Goal: Information Seeking & Learning: Find specific fact

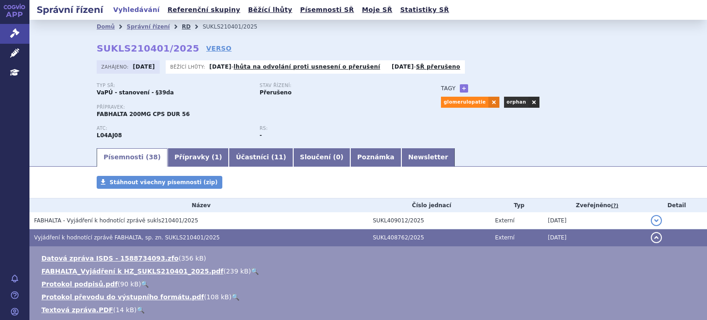
click at [182, 25] on link "RD" at bounding box center [186, 26] width 9 height 6
click at [17, 58] on link "Léčivé přípravky" at bounding box center [14, 53] width 29 height 19
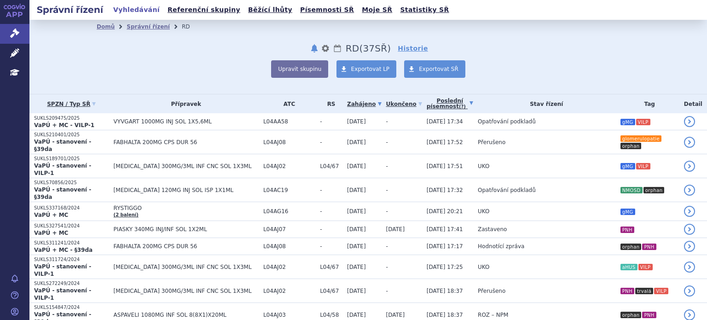
click at [427, 101] on link "Poslední písemnost (?)" at bounding box center [450, 103] width 46 height 19
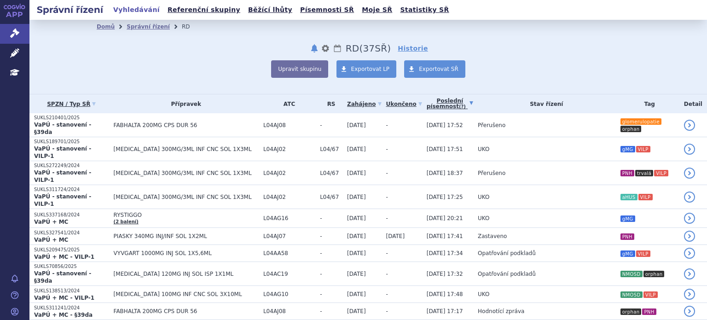
click at [427, 107] on link "Poslední písemnost (?)" at bounding box center [450, 103] width 46 height 19
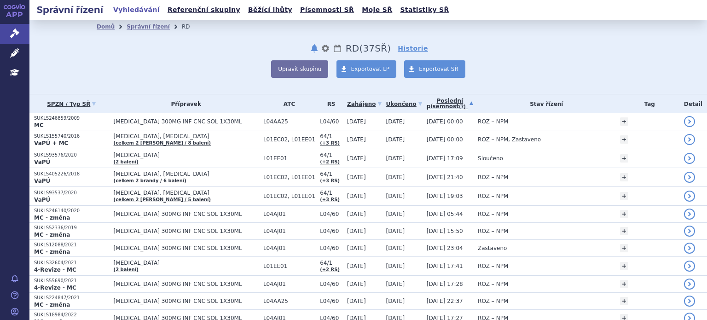
click at [427, 108] on link "Poslední písemnost (?)" at bounding box center [450, 103] width 46 height 19
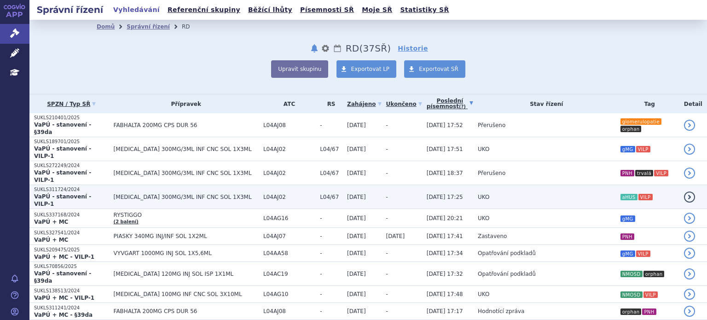
click at [422, 185] on td "11.09.2025 17:25" at bounding box center [447, 197] width 51 height 24
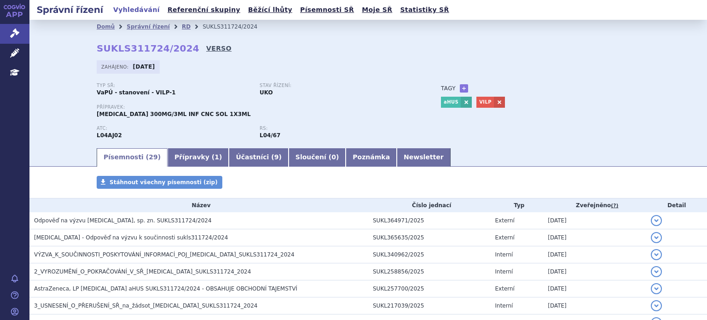
click at [206, 51] on link "VERSO" at bounding box center [218, 48] width 25 height 9
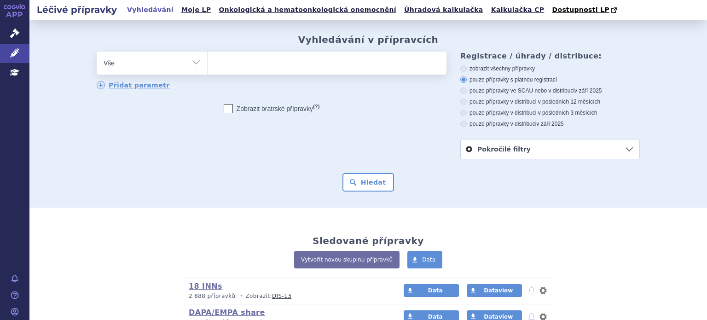
click at [256, 61] on ul at bounding box center [327, 61] width 239 height 19
click at [208, 61] on select at bounding box center [207, 62] width 0 height 23
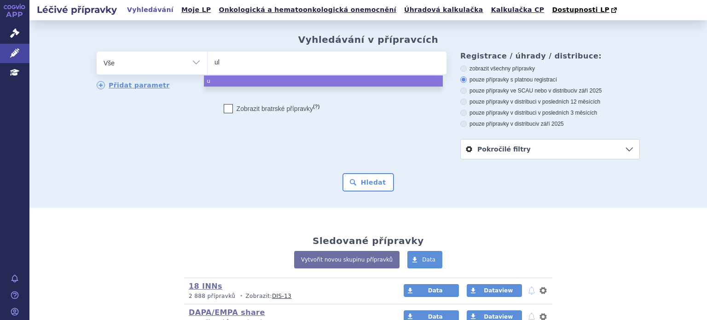
type input "ult"
type input "ultom"
type input "ultomiri"
type input "[MEDICAL_DATA]"
click at [318, 75] on span "[MEDICAL_DATA]" at bounding box center [327, 63] width 239 height 23
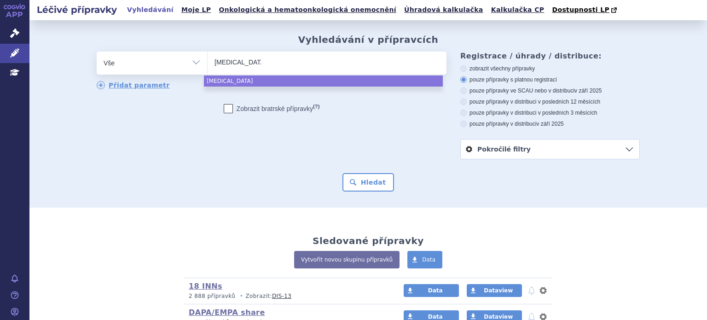
click at [208, 74] on select "ultomiris" at bounding box center [207, 62] width 0 height 23
select select "ultomiris"
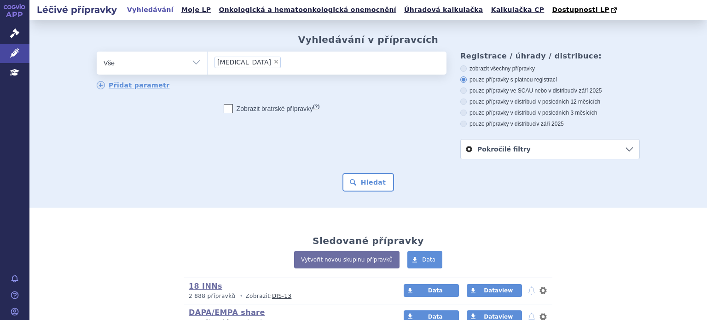
click at [318, 82] on div "Přidat parametr" at bounding box center [272, 85] width 350 height 9
click at [370, 185] on button "Hledat" at bounding box center [368, 182] width 52 height 18
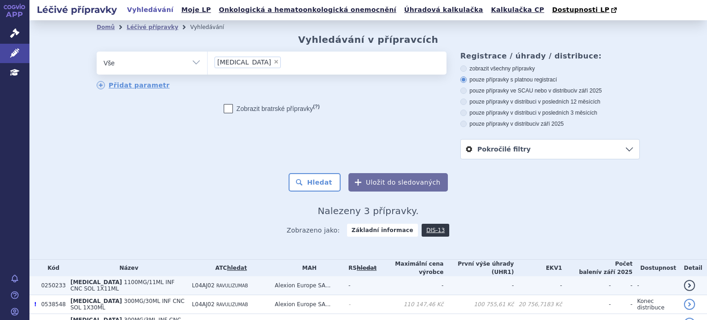
scroll to position [41, 0]
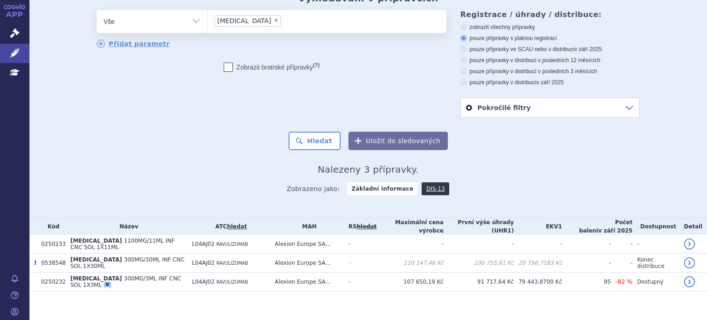
click at [422, 198] on div "Zobrazeno jako: Základní informace DIS-13" at bounding box center [368, 188] width 543 height 27
click at [423, 186] on link "DIS-13" at bounding box center [436, 188] width 28 height 13
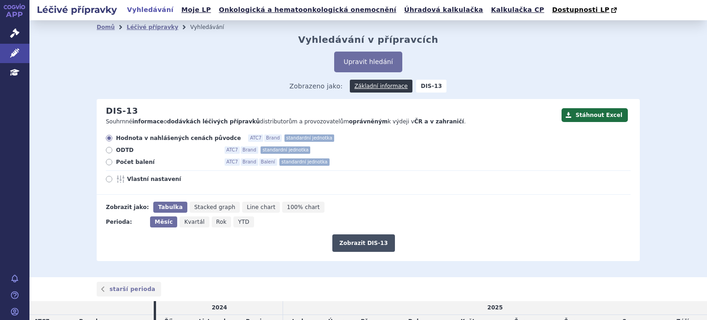
click at [353, 251] on button "Zobrazit DIS-13" at bounding box center [363, 242] width 62 height 17
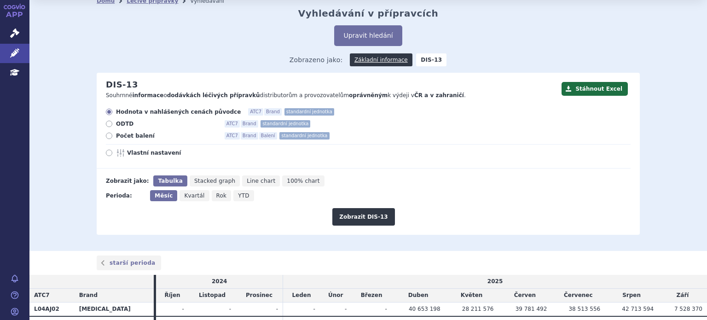
scroll to position [74, 0]
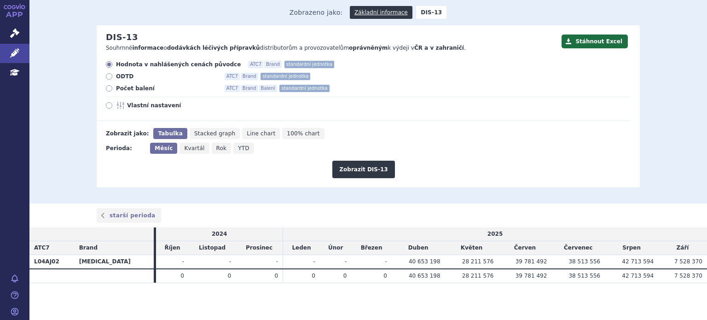
click at [551, 290] on section "Domů Léčivé přípravky Vyhledávání Vyhledávání v přípravcích Upravit hledání ods…" at bounding box center [368, 133] width 678 height 373
click at [445, 273] on td "28 211 576" at bounding box center [471, 276] width 53 height 14
drag, startPoint x: 397, startPoint y: 274, endPoint x: 431, endPoint y: 274, distance: 33.6
click at [431, 274] on td "40 653 198" at bounding box center [418, 276] width 53 height 14
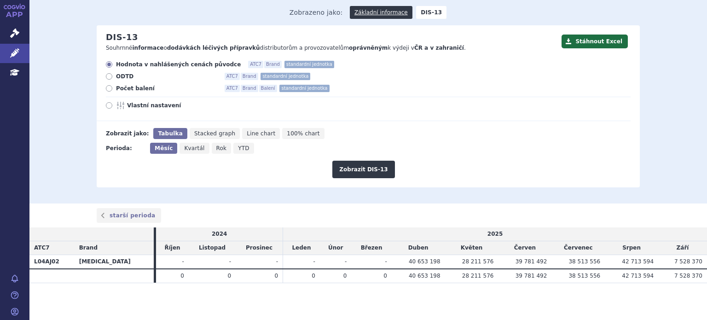
click at [431, 274] on td "40 653 198" at bounding box center [418, 276] width 53 height 14
click at [401, 281] on td "40 653 198" at bounding box center [418, 276] width 53 height 14
click at [107, 109] on icon at bounding box center [109, 105] width 6 height 6
click at [107, 109] on input "Vlastní nastavení" at bounding box center [110, 107] width 6 height 6
radio input "true"
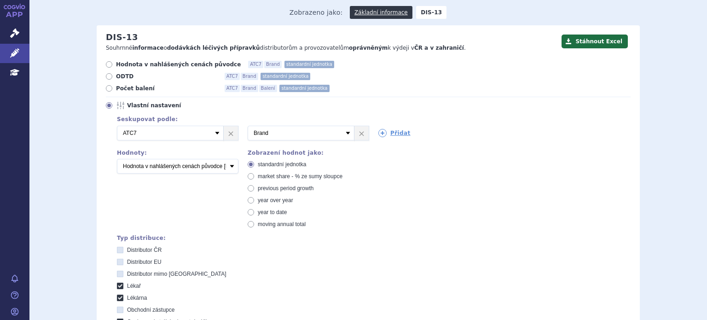
click at [106, 90] on icon at bounding box center [109, 88] width 6 height 6
click at [107, 90] on input "Počet balení ATC7 Brand Balení standardní jednotka" at bounding box center [110, 90] width 6 height 6
radio input "true"
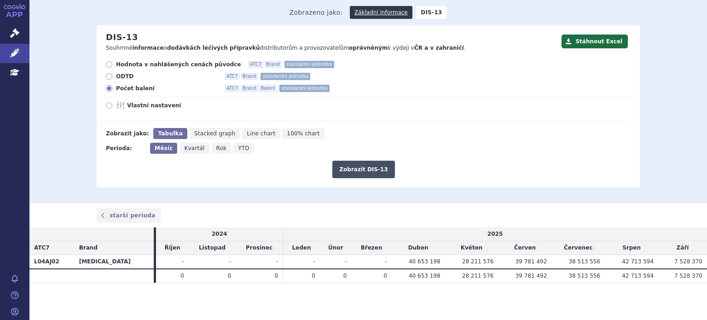
click at [361, 169] on button "Zobrazit DIS-13" at bounding box center [363, 169] width 62 height 17
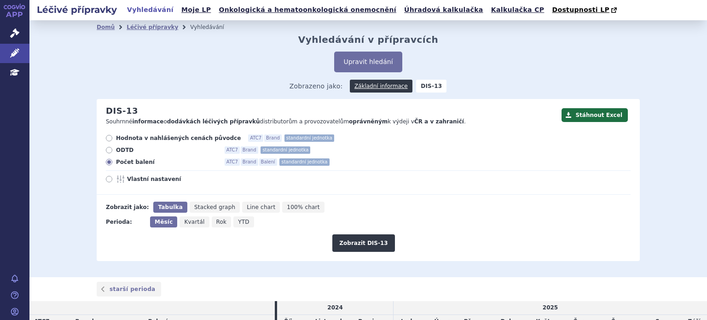
scroll to position [74, 0]
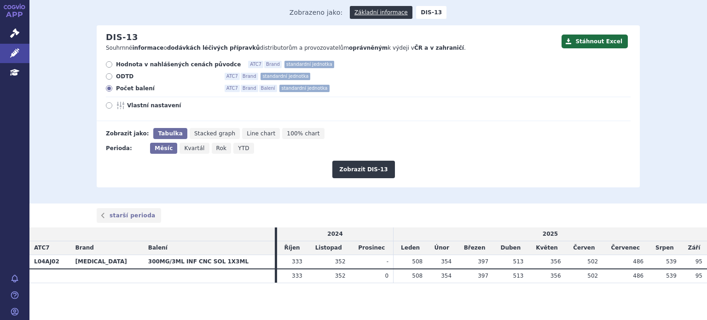
click at [443, 276] on td "354" at bounding box center [441, 276] width 29 height 14
drag, startPoint x: 400, startPoint y: 261, endPoint x: 590, endPoint y: 261, distance: 189.6
click at [590, 261] on tr "L04AJ02 ULTOMIRIS 300MG/3ML INF CNC SOL 1X3ML 333 352 - 508 354" at bounding box center [368, 262] width 678 height 14
copy tr "508 354 397 513 356 502"
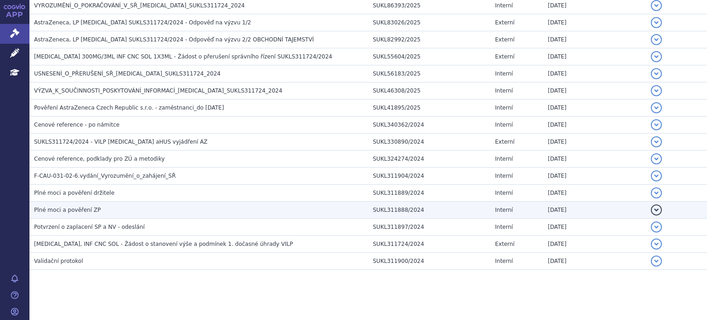
scroll to position [439, 0]
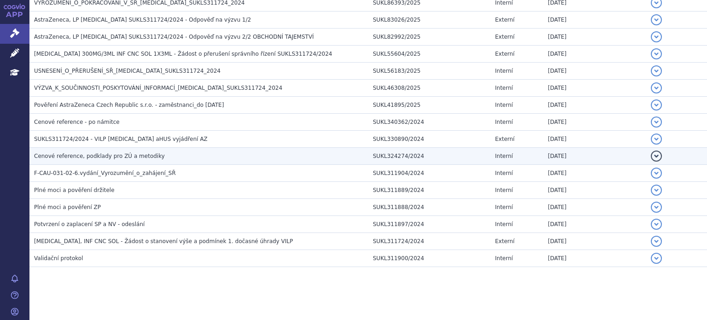
click at [86, 154] on span "Cenové reference, podklady pro ZÚ a metodiky" at bounding box center [99, 156] width 131 height 6
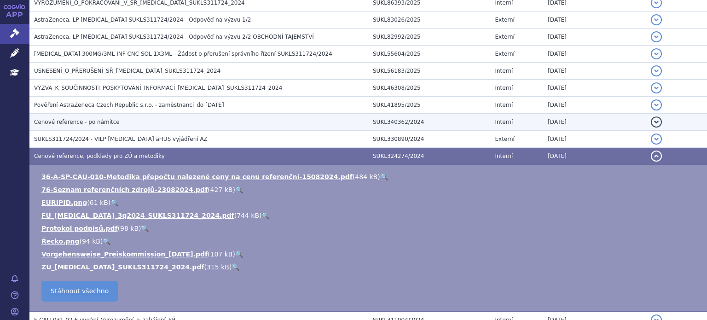
click at [87, 119] on span "Cenové reference - po námitce" at bounding box center [77, 122] width 86 height 6
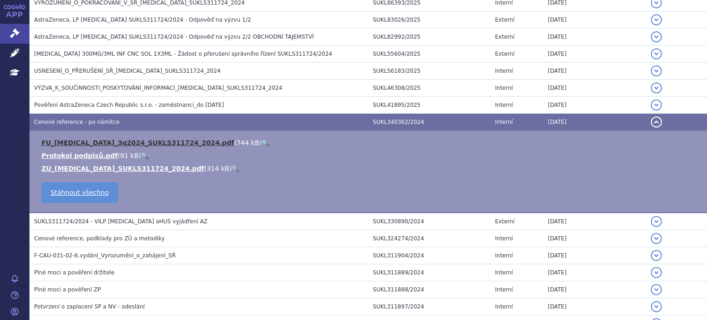
click at [77, 140] on link "FU_[MEDICAL_DATA]_3q2024_SUKLS311724_2024.pdf" at bounding box center [137, 142] width 193 height 7
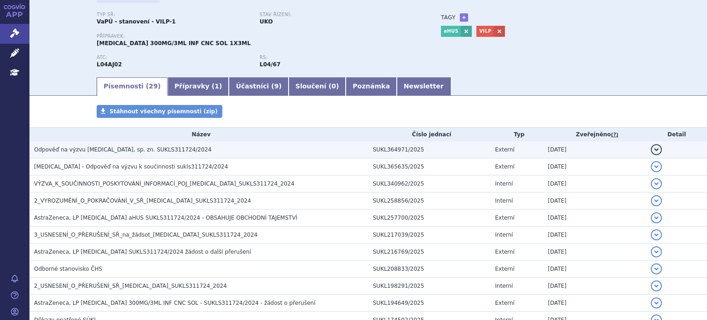
scroll to position [0, 0]
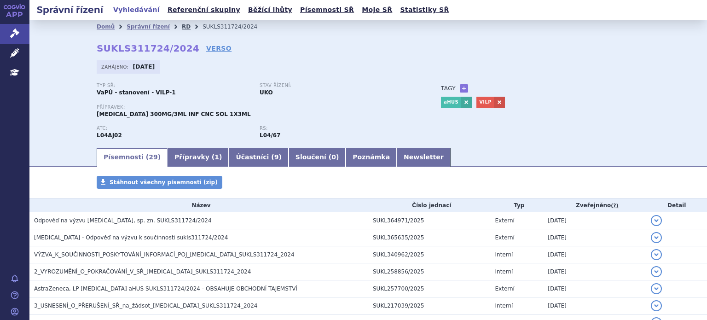
click at [182, 27] on link "RD" at bounding box center [186, 26] width 9 height 6
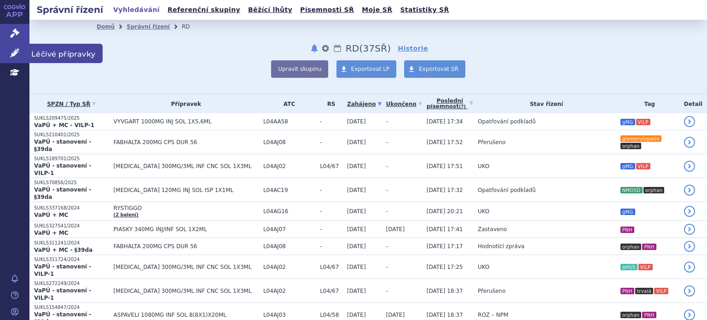
click at [18, 52] on icon at bounding box center [14, 52] width 9 height 9
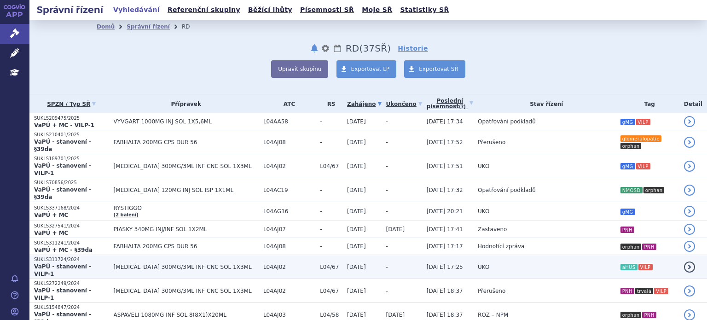
click at [153, 255] on td "ULTOMIRIS 300MG/3ML INF CNC SOL 1X3ML" at bounding box center [184, 267] width 150 height 24
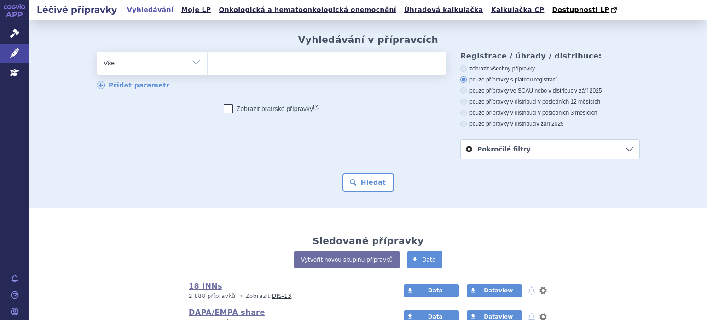
click at [261, 71] on ul at bounding box center [327, 61] width 239 height 19
click at [208, 71] on select at bounding box center [207, 62] width 0 height 23
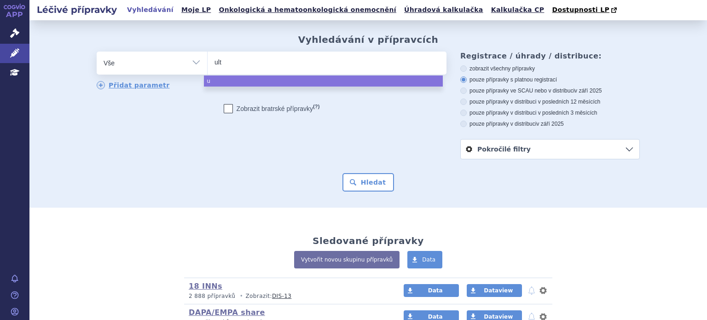
type input "ulto"
type input "ultom"
type input "ultomri"
type input "ultomriis"
type input "ultomrii"
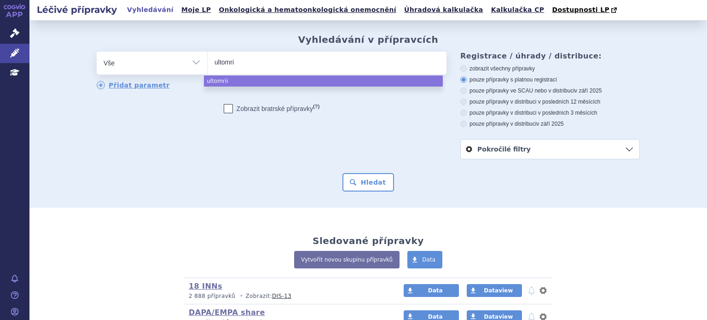
type input "ultomr"
type input "ultom"
type input "ultomi"
type input "ultomiri"
type input "[MEDICAL_DATA]"
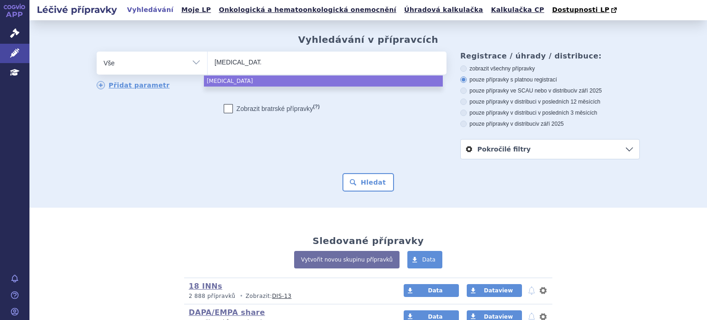
select select "[MEDICAL_DATA]"
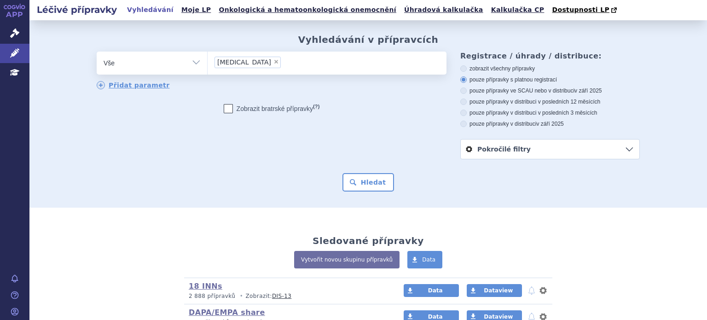
click at [368, 196] on div "Vyhledávání v přípravcích odstranit Vše Přípravek/SUKL kód MAH VPOIS ×" at bounding box center [368, 113] width 678 height 187
click at [369, 180] on button "Hledat" at bounding box center [368, 182] width 52 height 18
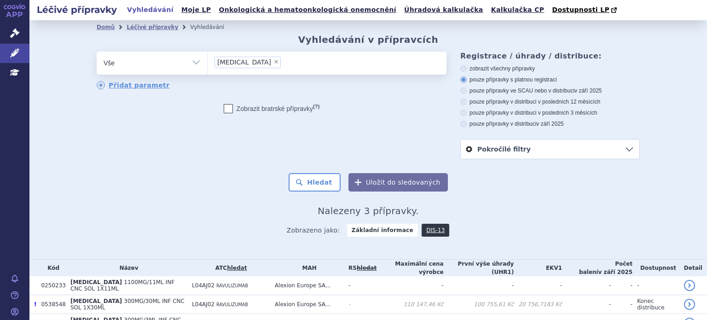
scroll to position [41, 0]
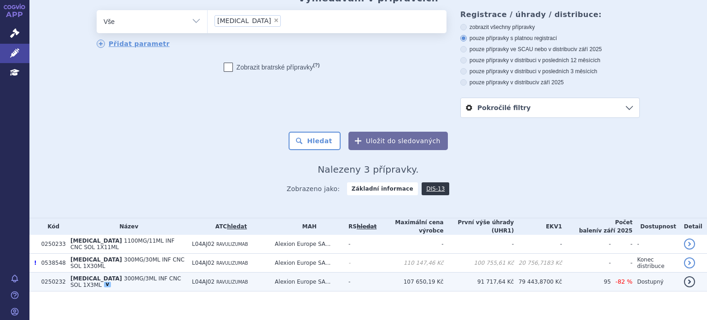
click at [494, 276] on td "91 717,64 Kč" at bounding box center [479, 281] width 70 height 19
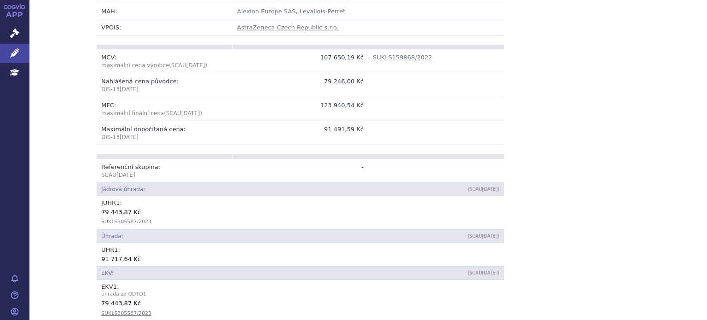
scroll to position [276, 0]
drag, startPoint x: 101, startPoint y: 202, endPoint x: 143, endPoint y: 200, distance: 41.9
click at [143, 207] on div "79 443,87 Kč" at bounding box center [300, 211] width 398 height 9
click at [144, 207] on div "79 443,87 Kč" at bounding box center [300, 211] width 398 height 9
drag, startPoint x: 90, startPoint y: 200, endPoint x: 139, endPoint y: 205, distance: 50.0
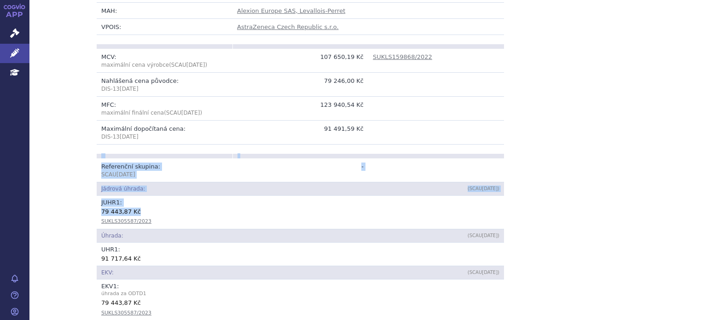
click at [142, 207] on div "79 443,87 Kč" at bounding box center [300, 211] width 398 height 9
click at [97, 201] on td "JUHR 1 : 79 443,87 Kč SUKLS305587/2023" at bounding box center [300, 212] width 407 height 33
click at [101, 207] on div "79 443,87 Kč" at bounding box center [300, 211] width 398 height 9
drag, startPoint x: 96, startPoint y: 204, endPoint x: 133, endPoint y: 203, distance: 36.8
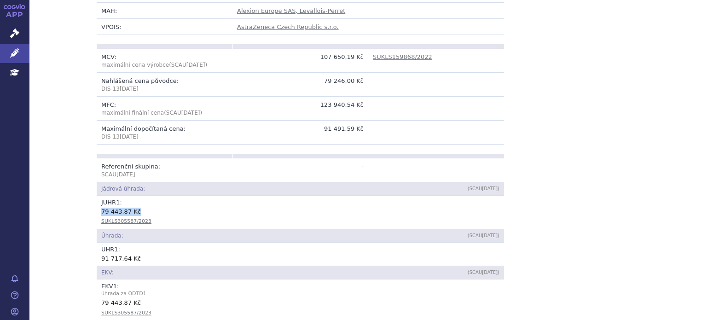
click at [133, 203] on td "JUHR 1 : 79 443,87 Kč SUKLS305587/2023" at bounding box center [300, 212] width 407 height 33
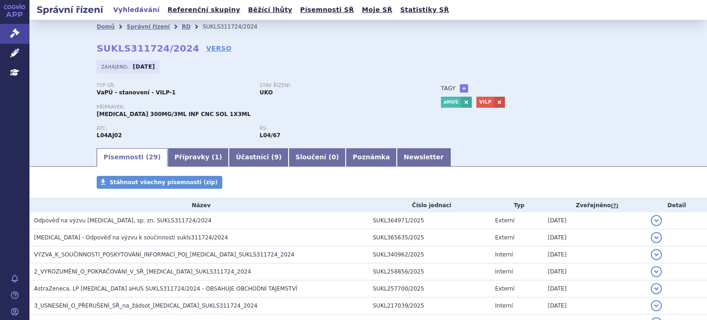
scroll to position [439, 0]
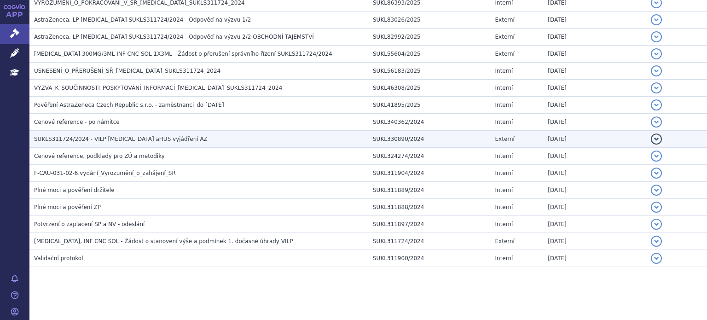
click at [115, 136] on span "SUKLS311724/2024 - VILP Ultomiris aHUS vyjádření AZ" at bounding box center [121, 139] width 174 height 6
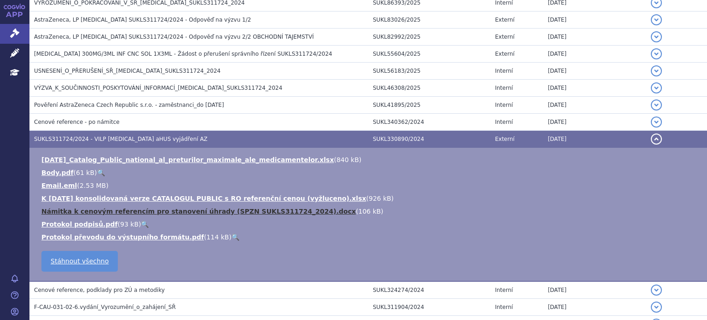
click at [160, 208] on link "Námitka k cenovým referencím pro stanovení úhrady (SPZN SUKLS311724_2024).docx" at bounding box center [198, 211] width 314 height 7
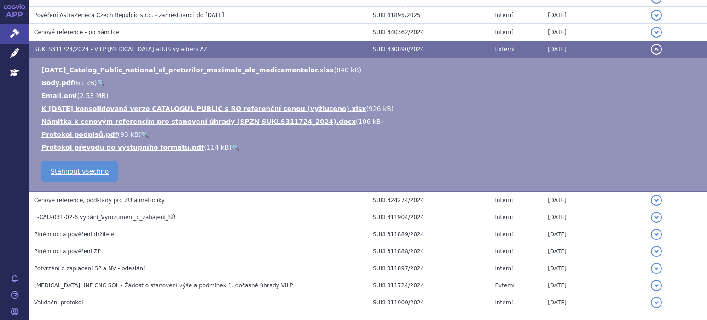
scroll to position [531, 0]
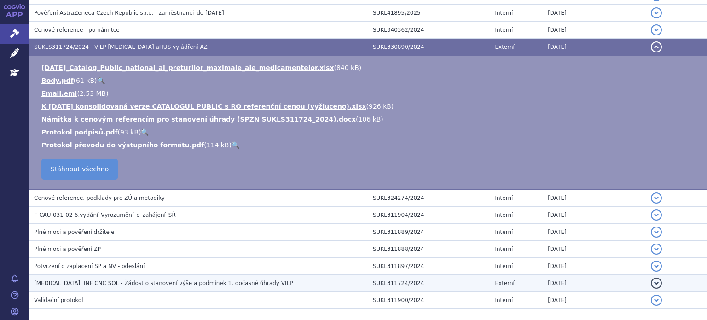
click at [147, 280] on span "ULTOMIRIS, INF CNC SOL - Žádost o stanovení výše a podmínek 1. dočasné úhrady V…" at bounding box center [163, 283] width 259 height 6
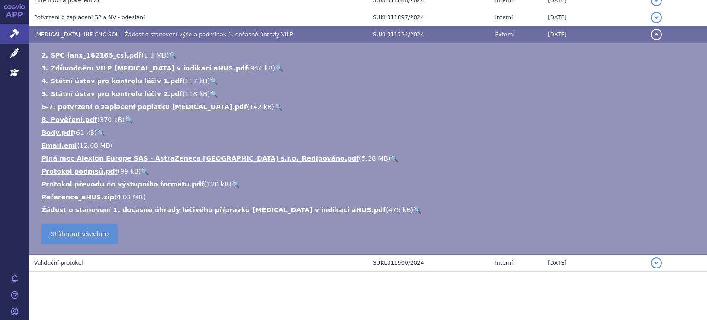
scroll to position [650, 0]
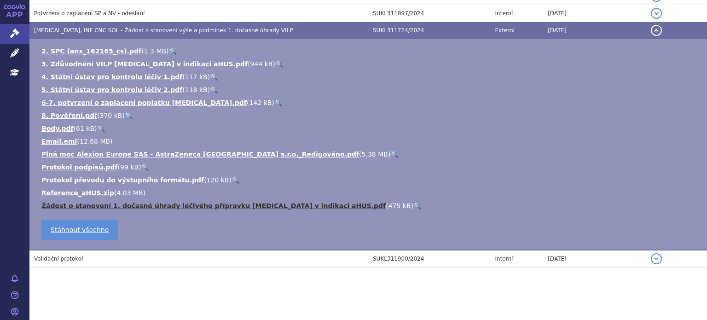
click at [141, 203] on link "Žádost o stanovení 1. dočasné úhrady léčivého přípravku ULTOMIRIS v indikaci aH…" at bounding box center [213, 205] width 344 height 7
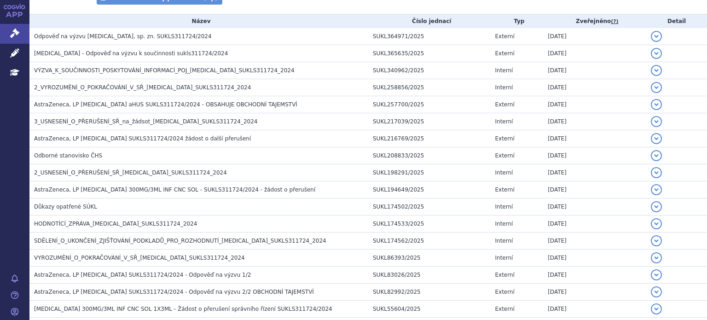
scroll to position [0, 0]
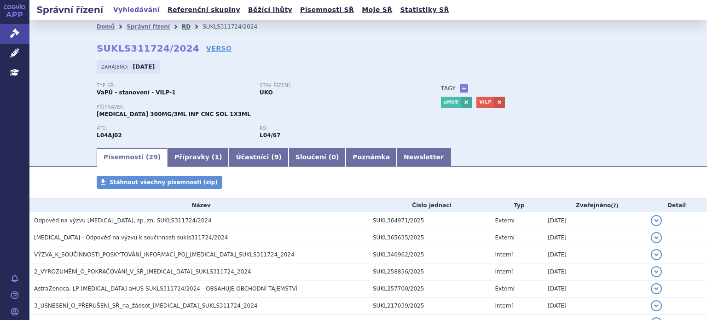
click at [182, 28] on link "RD" at bounding box center [186, 26] width 9 height 6
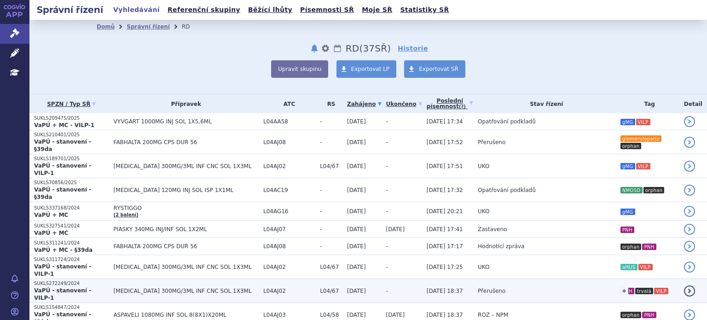
click at [635, 288] on icon "trvalá" at bounding box center [644, 291] width 18 height 6
click at [478, 288] on span "Přerušeno" at bounding box center [492, 291] width 28 height 6
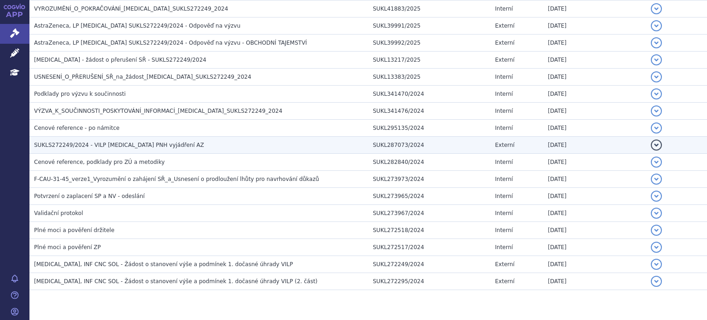
scroll to position [558, 0]
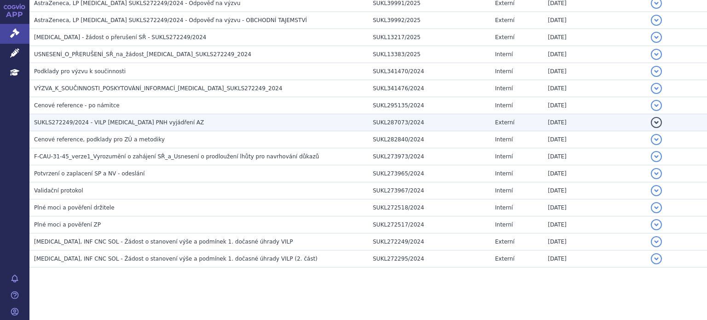
click at [76, 118] on h3 "SUKLS272249/2024 - VILP Ultomiris PNH vyjádření AZ" at bounding box center [201, 122] width 334 height 9
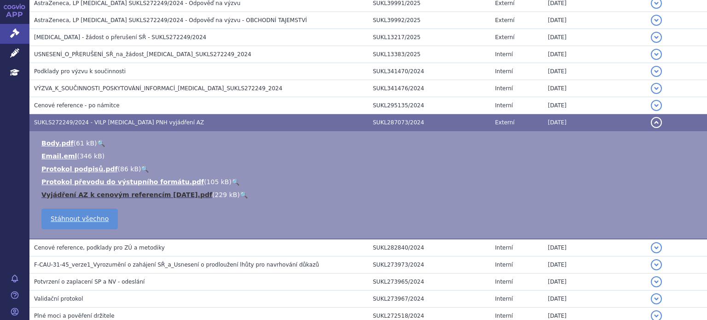
click at [122, 194] on link "Vyjádření AZ k cenovým referencím 2024-11-07.pdf" at bounding box center [126, 194] width 171 height 7
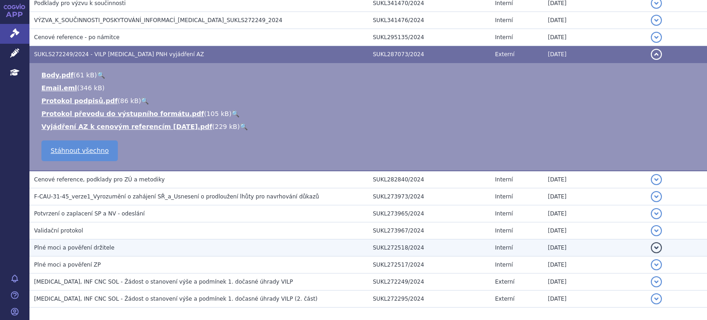
scroll to position [650, 0]
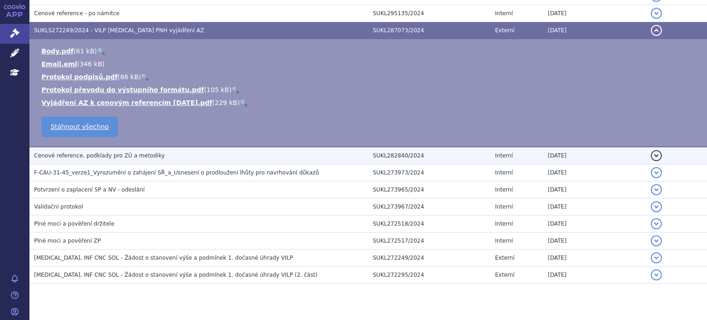
click at [132, 152] on span "Cenové reference, podklady pro ZÚ a metodiky" at bounding box center [99, 155] width 131 height 6
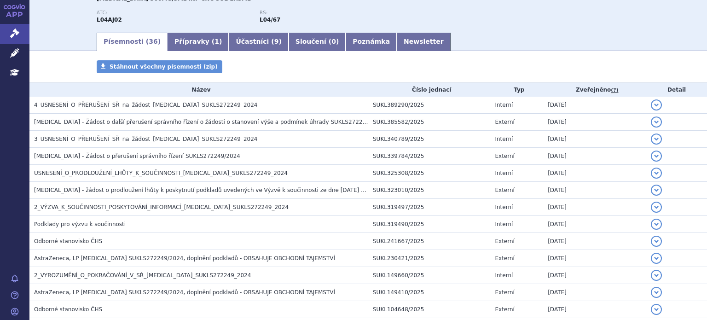
scroll to position [0, 0]
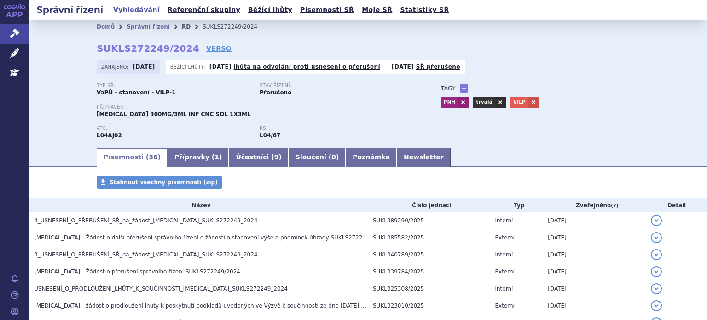
click at [182, 26] on link "RD" at bounding box center [186, 26] width 9 height 6
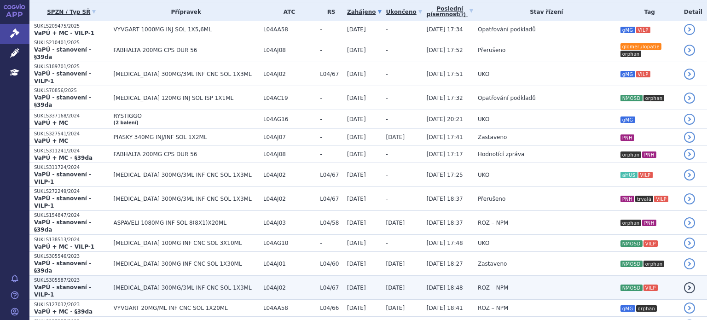
click at [513, 276] on td "ROZ – NPM" at bounding box center [544, 288] width 142 height 24
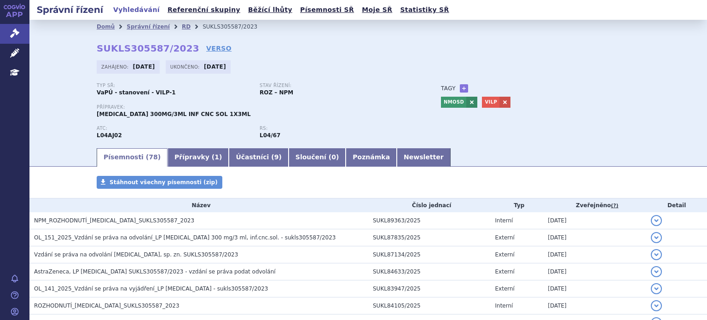
scroll to position [1179, 0]
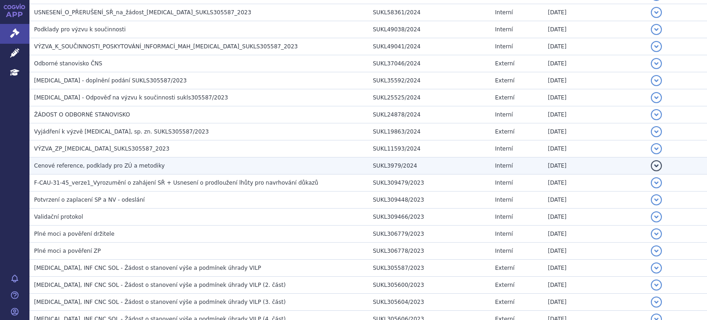
click at [140, 162] on span "Cenové reference, podklady pro ZÚ a metodiky" at bounding box center [99, 165] width 131 height 6
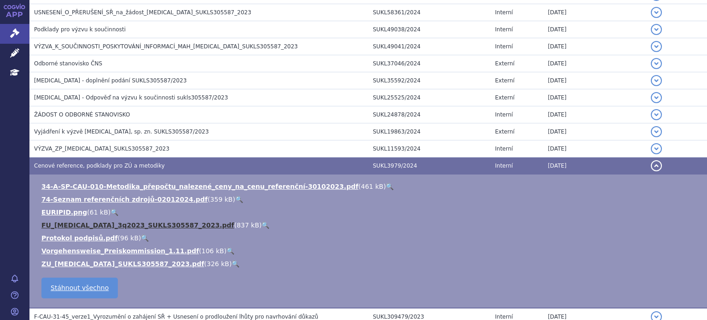
click at [112, 221] on link "FU_[MEDICAL_DATA]_3q2023_SUKLS305587_2023.pdf" at bounding box center [137, 224] width 193 height 7
